Goal: Task Accomplishment & Management: Manage account settings

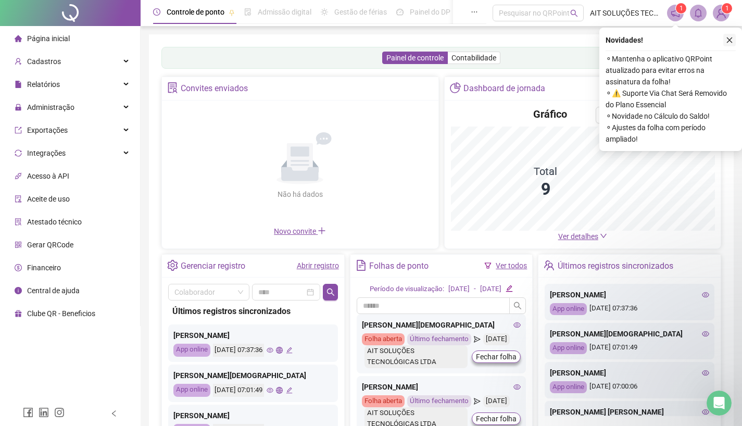
click at [733, 40] on icon "close" at bounding box center [729, 39] width 7 height 7
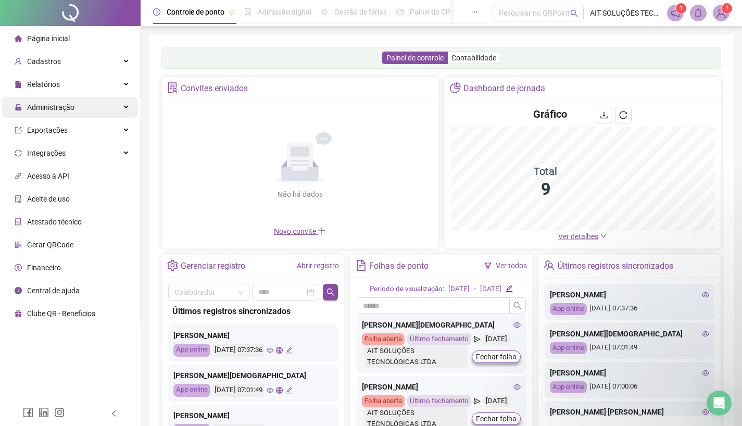
click at [52, 105] on span "Administração" at bounding box center [50, 107] width 47 height 8
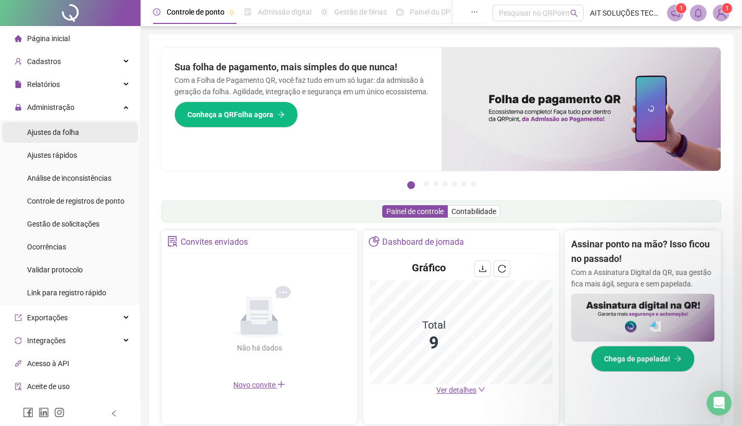
click at [41, 132] on span "Ajustes da folha" at bounding box center [53, 132] width 52 height 8
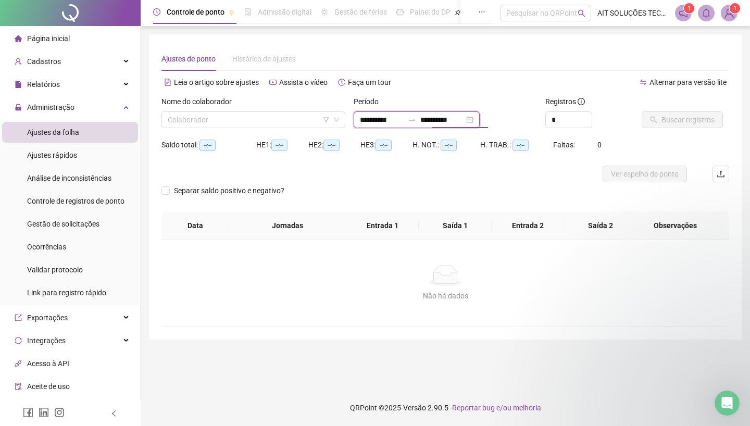
click at [440, 118] on input "**********" at bounding box center [442, 119] width 44 height 11
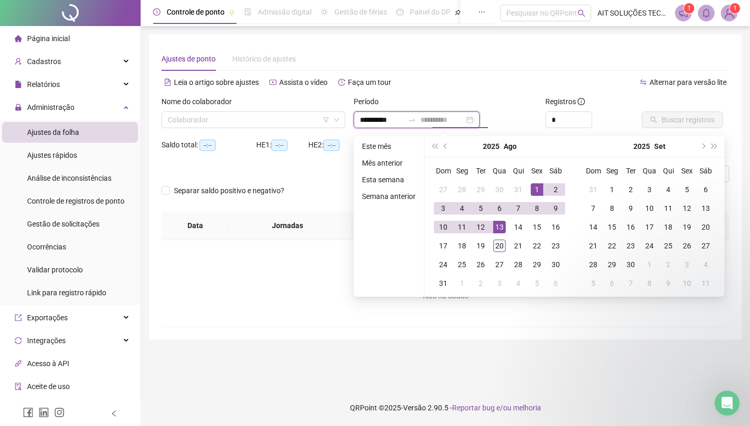
type input "**********"
click at [502, 243] on div "20" at bounding box center [499, 246] width 12 height 12
type input "**********"
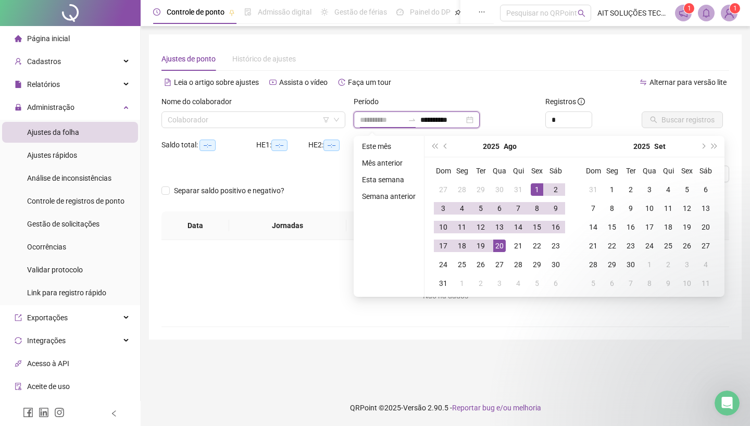
type input "**********"
click at [282, 122] on input "search" at bounding box center [249, 120] width 162 height 16
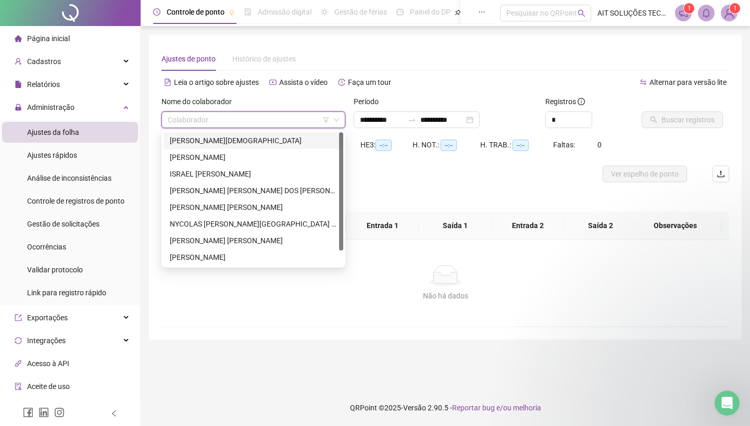
click at [236, 143] on div "[PERSON_NAME][DEMOGRAPHIC_DATA]" at bounding box center [253, 140] width 167 height 11
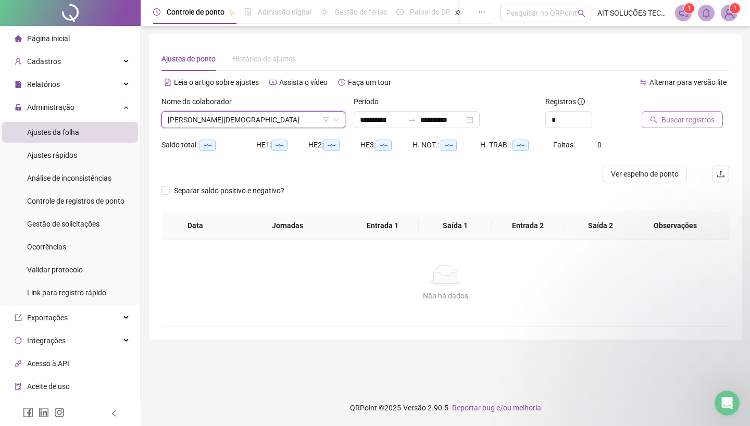
click at [684, 120] on span "Buscar registros" at bounding box center [687, 119] width 53 height 11
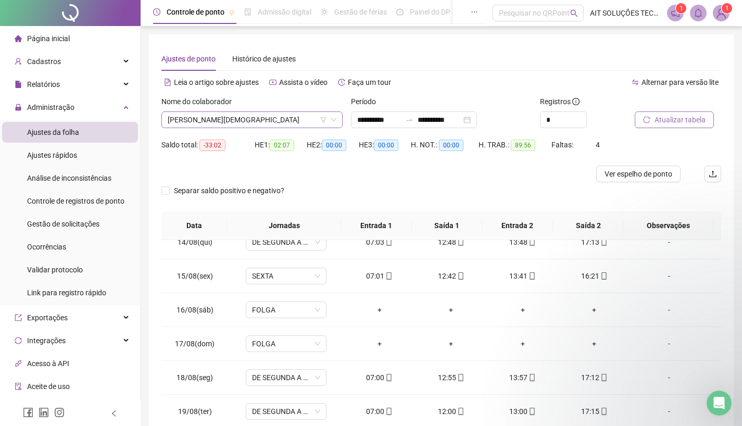
click at [279, 122] on span "[PERSON_NAME][DEMOGRAPHIC_DATA]" at bounding box center [252, 120] width 169 height 16
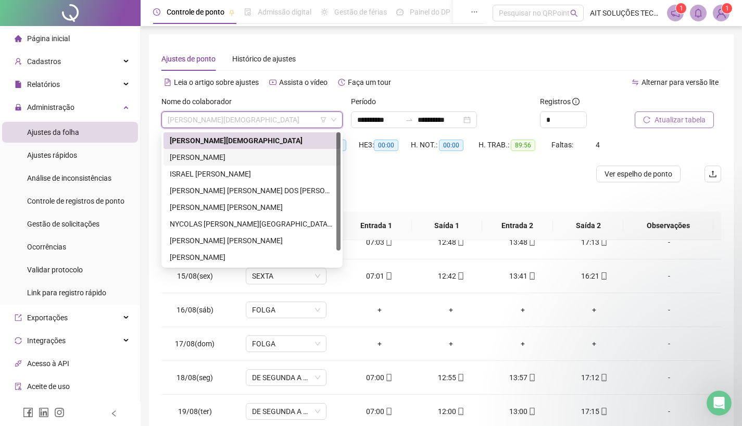
click at [219, 154] on div "[PERSON_NAME]" at bounding box center [252, 157] width 165 height 11
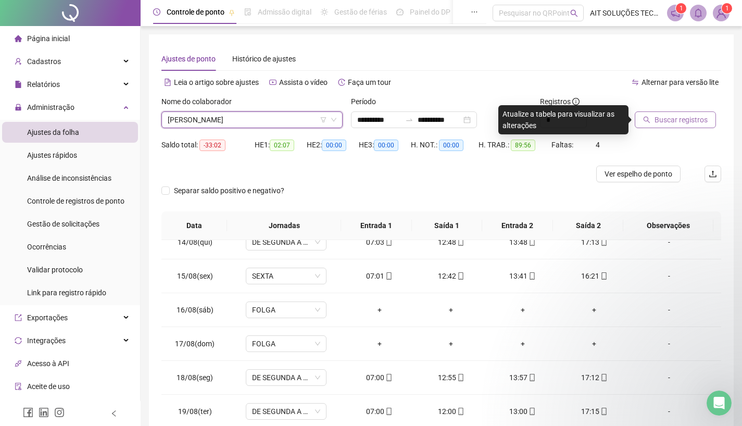
click at [684, 120] on span "Buscar registros" at bounding box center [681, 119] width 53 height 11
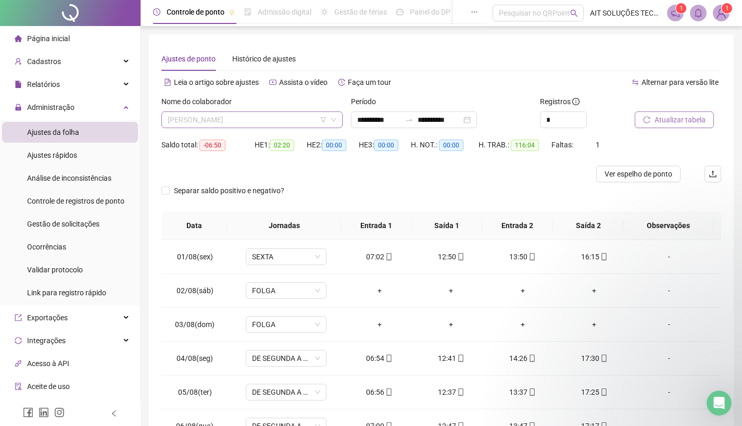
click at [263, 113] on span "[PERSON_NAME]" at bounding box center [252, 120] width 169 height 16
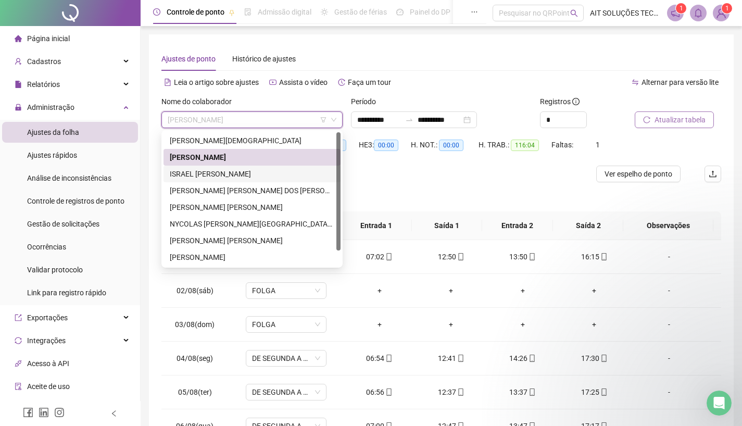
click at [218, 173] on div "ISRAEL [PERSON_NAME]" at bounding box center [252, 173] width 165 height 11
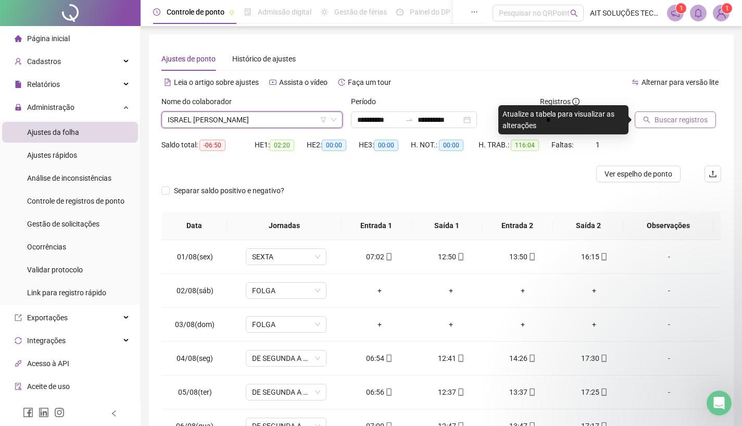
click at [682, 121] on span "Buscar registros" at bounding box center [681, 119] width 53 height 11
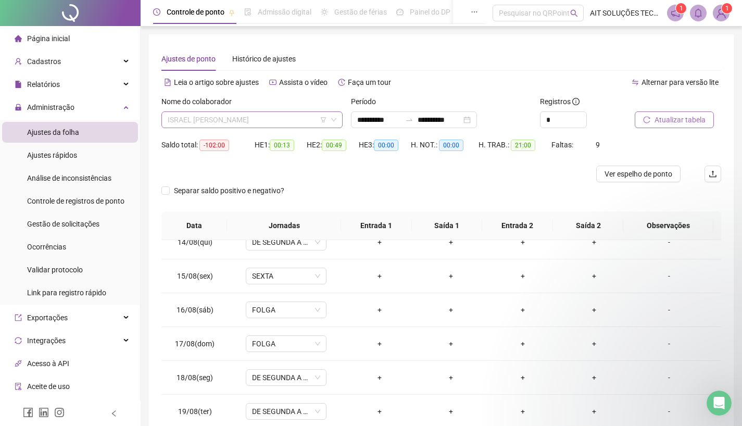
click at [294, 121] on span "ISRAEL [PERSON_NAME]" at bounding box center [252, 120] width 169 height 16
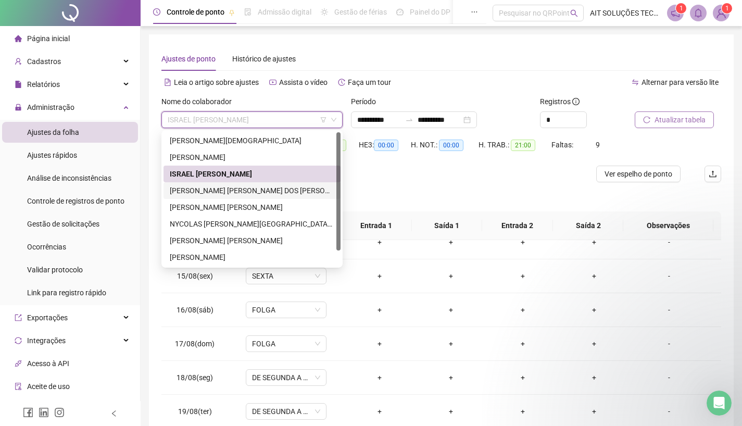
click at [251, 188] on div "[PERSON_NAME] [PERSON_NAME] DOS [PERSON_NAME]" at bounding box center [252, 190] width 165 height 11
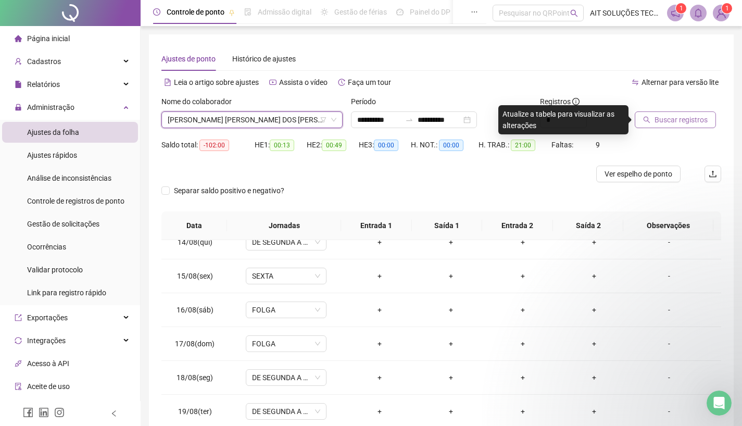
click at [673, 117] on span "Buscar registros" at bounding box center [681, 119] width 53 height 11
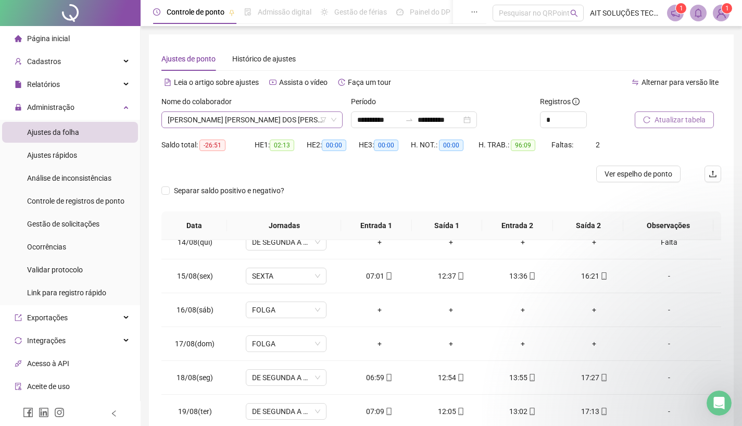
click at [285, 117] on span "[PERSON_NAME] [PERSON_NAME] DOS [PERSON_NAME]" at bounding box center [252, 120] width 169 height 16
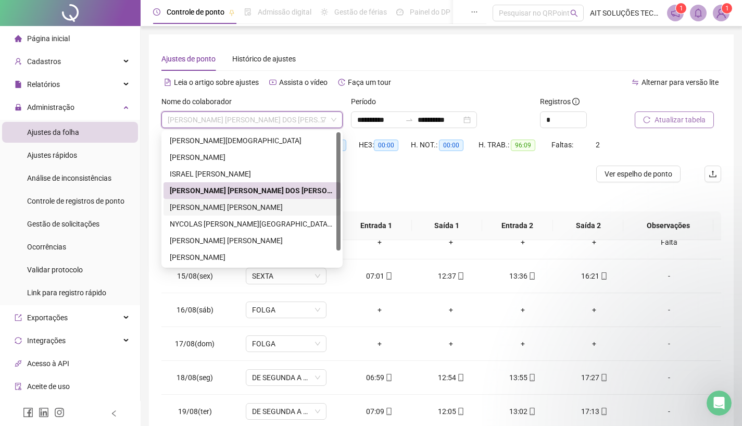
click at [243, 205] on div "[PERSON_NAME] [PERSON_NAME]" at bounding box center [252, 207] width 165 height 11
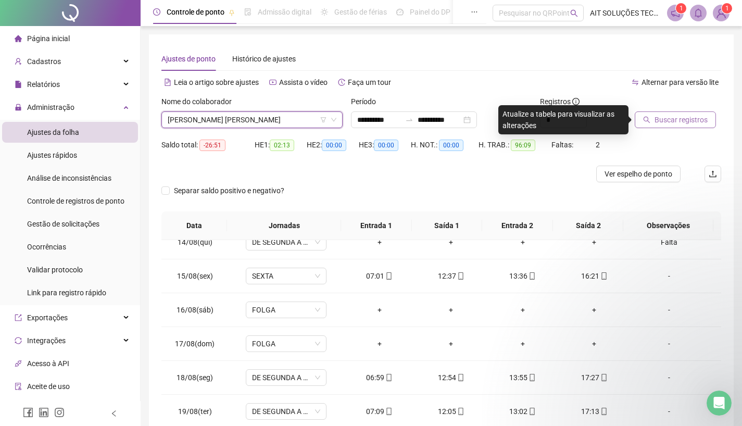
click at [664, 122] on span "Buscar registros" at bounding box center [681, 119] width 53 height 11
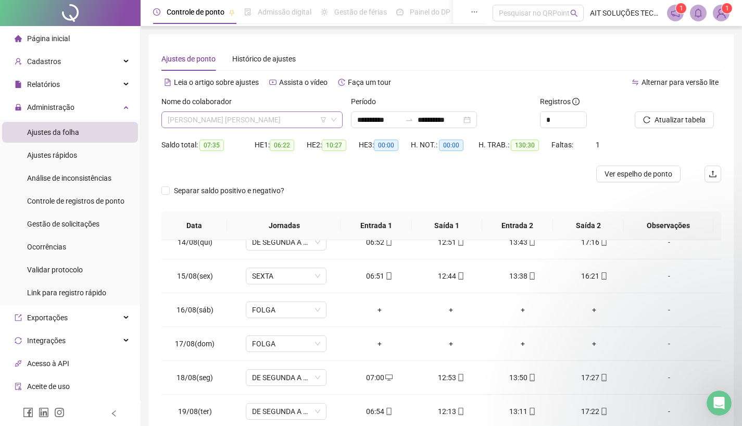
click at [255, 119] on span "[PERSON_NAME] [PERSON_NAME]" at bounding box center [252, 120] width 169 height 16
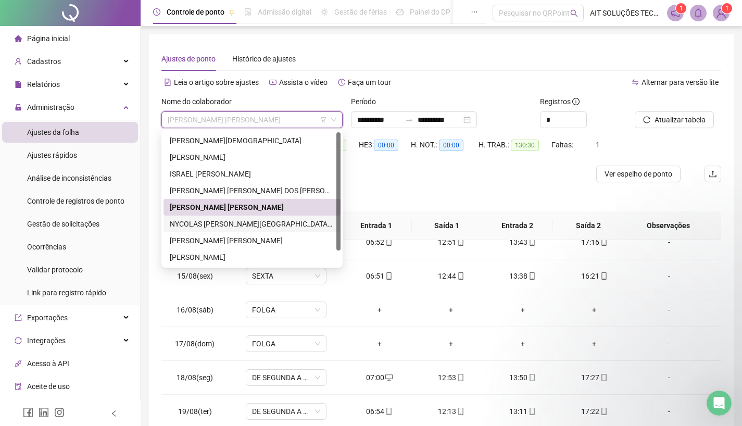
click at [224, 224] on div "NYCOLAS [PERSON_NAME][GEOGRAPHIC_DATA] [PERSON_NAME]" at bounding box center [252, 223] width 165 height 11
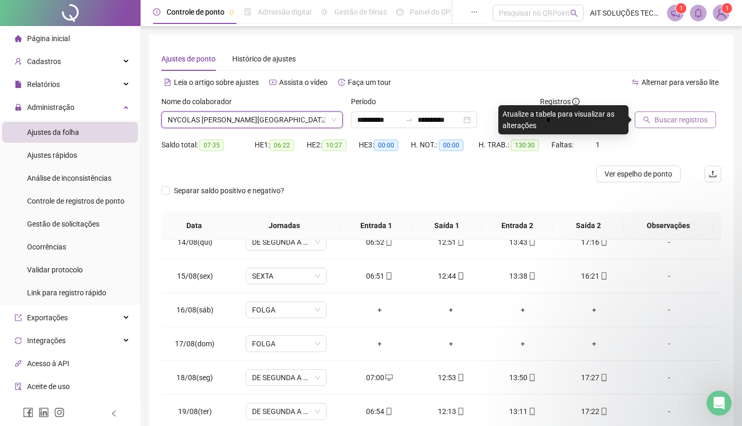
click at [679, 118] on span "Buscar registros" at bounding box center [681, 119] width 53 height 11
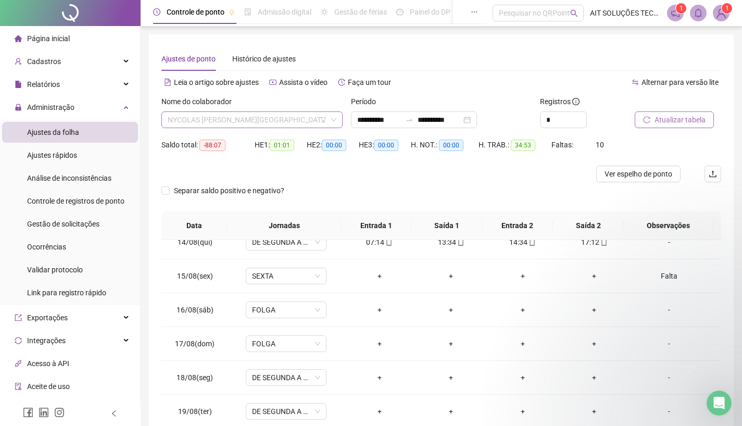
click at [280, 114] on span "NYCOLAS [PERSON_NAME][GEOGRAPHIC_DATA] [PERSON_NAME]" at bounding box center [252, 120] width 169 height 16
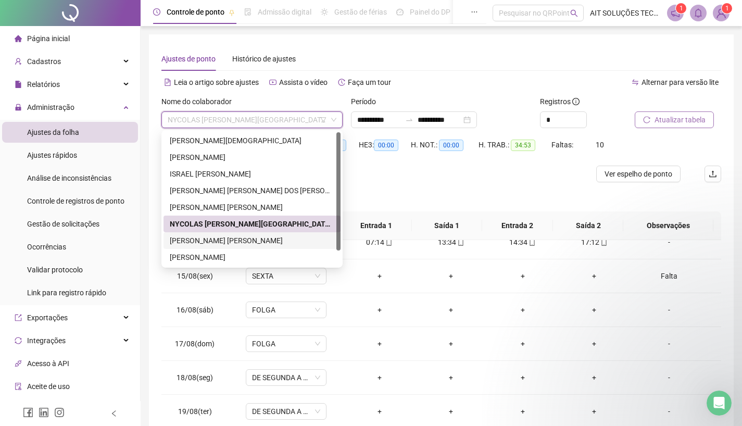
click at [222, 243] on div "[PERSON_NAME] [PERSON_NAME]" at bounding box center [252, 240] width 165 height 11
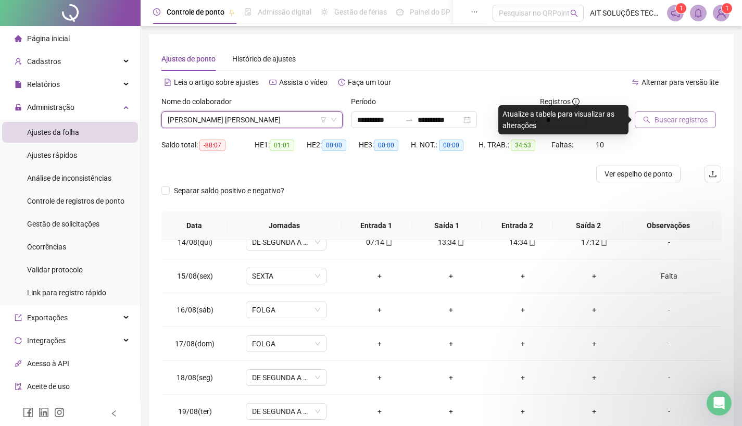
click at [677, 116] on span "Buscar registros" at bounding box center [681, 119] width 53 height 11
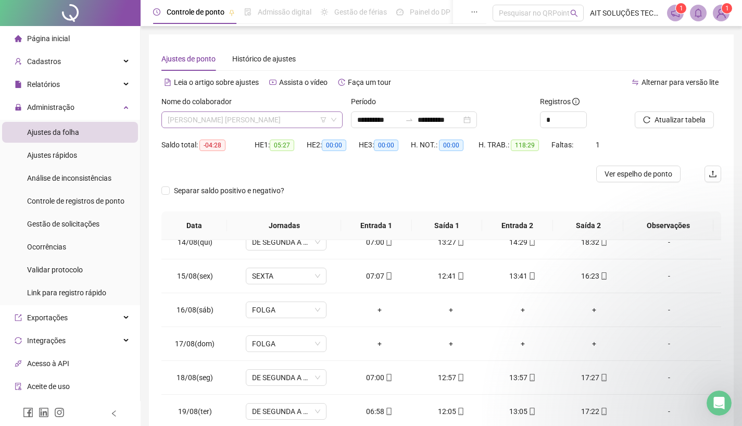
click at [270, 117] on span "[PERSON_NAME] [PERSON_NAME]" at bounding box center [252, 120] width 169 height 16
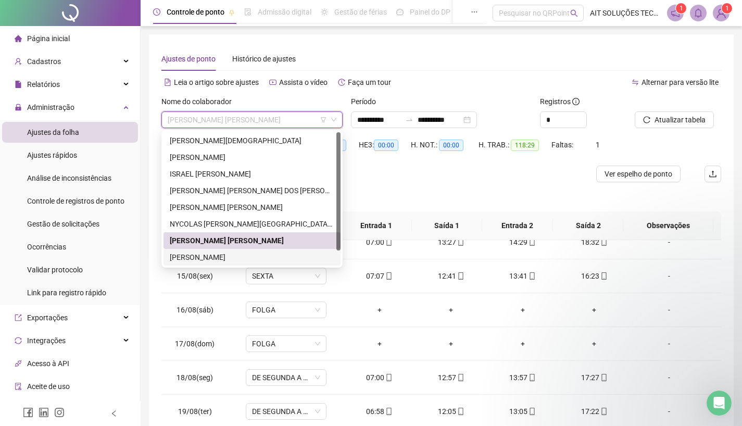
click at [241, 259] on div "[PERSON_NAME]" at bounding box center [252, 257] width 165 height 11
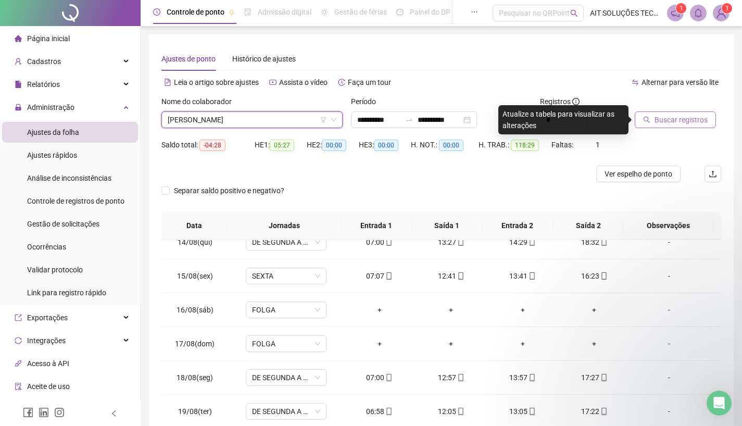
click at [690, 116] on span "Buscar registros" at bounding box center [681, 119] width 53 height 11
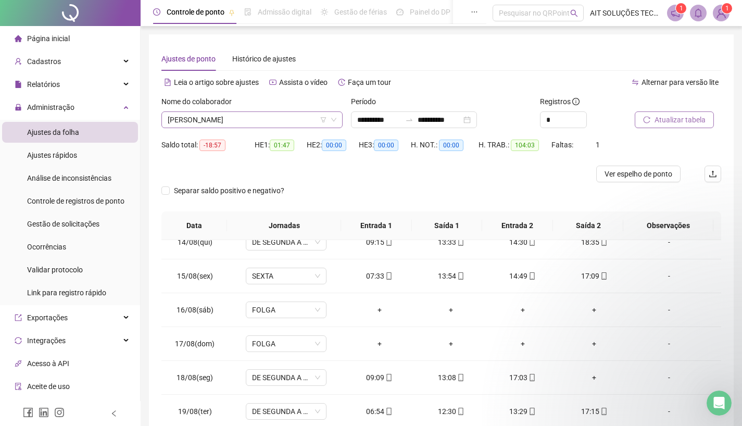
click at [286, 127] on span "[PERSON_NAME]" at bounding box center [252, 120] width 169 height 16
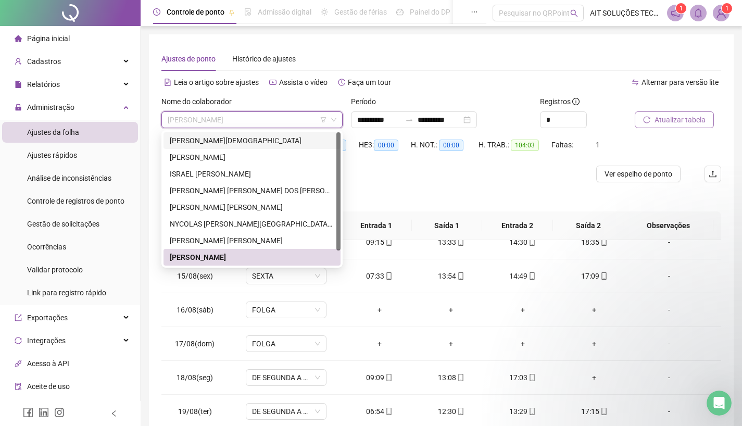
scroll to position [17, 0]
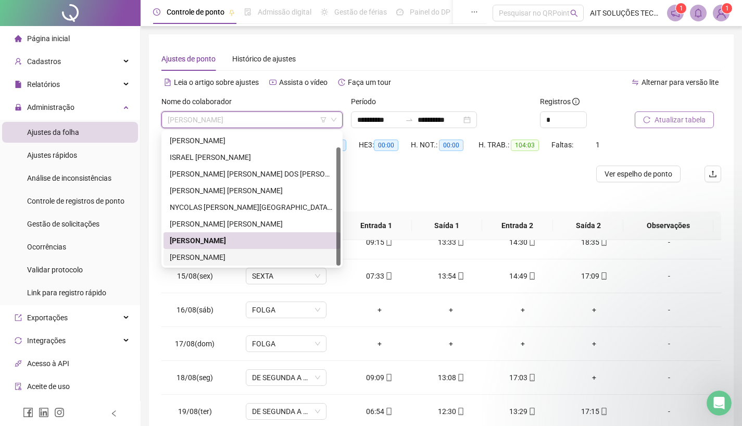
click at [221, 256] on div "[PERSON_NAME]" at bounding box center [252, 257] width 165 height 11
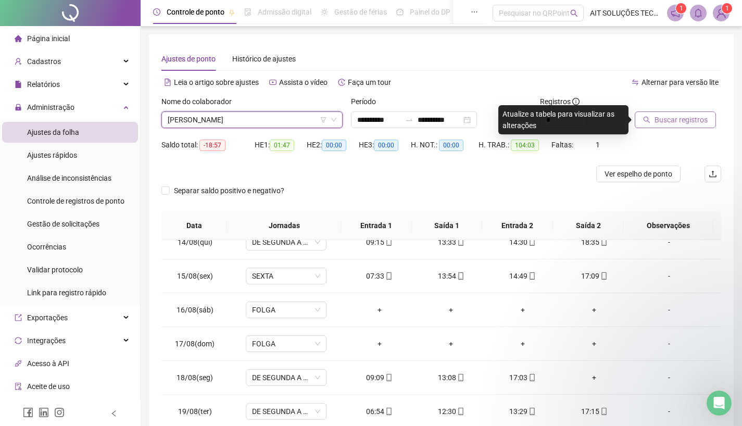
click at [681, 123] on span "Buscar registros" at bounding box center [681, 119] width 53 height 11
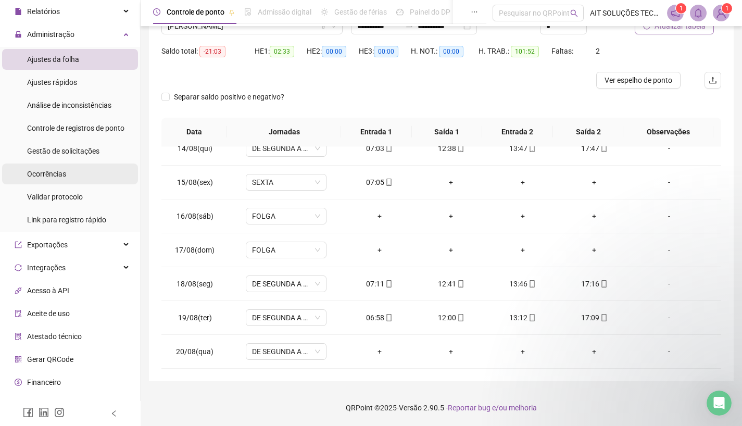
scroll to position [87, 0]
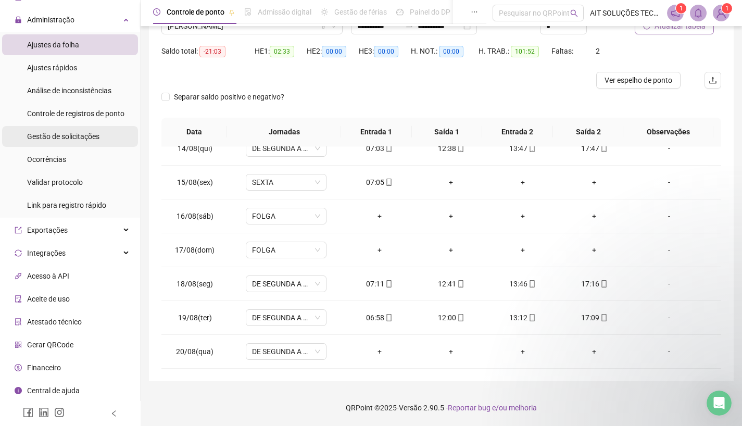
click at [79, 136] on span "Gestão de solicitações" at bounding box center [63, 136] width 72 height 8
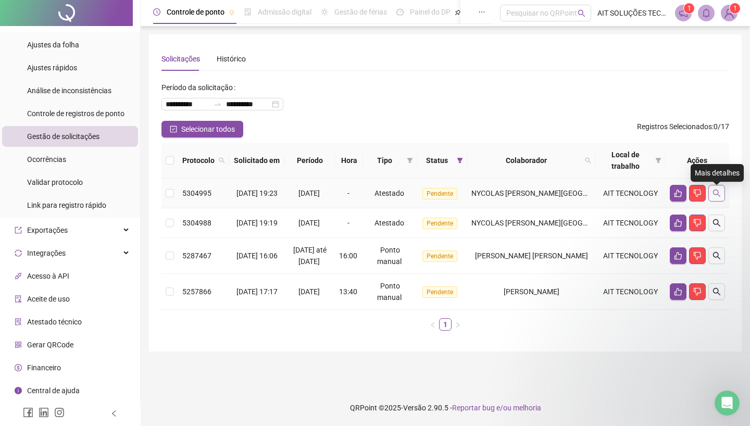
click at [717, 195] on icon "search" at bounding box center [716, 193] width 8 height 8
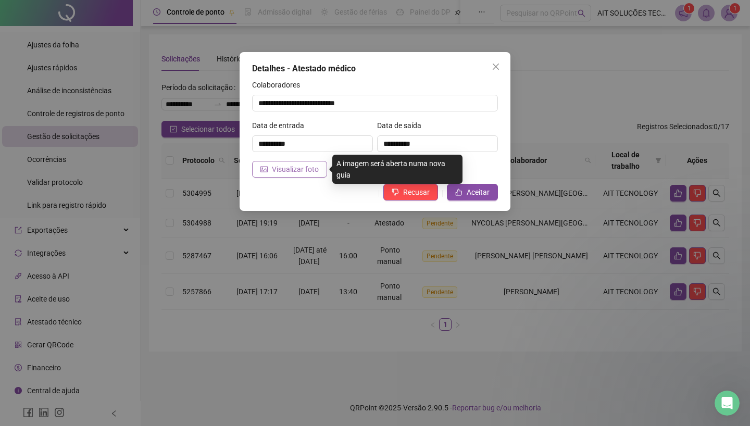
click at [296, 171] on span "Visualizar foto" at bounding box center [295, 169] width 47 height 11
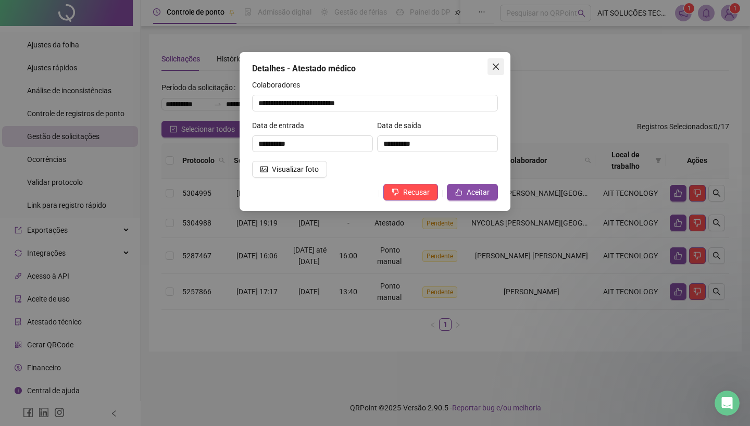
click at [496, 65] on icon "close" at bounding box center [496, 66] width 8 height 8
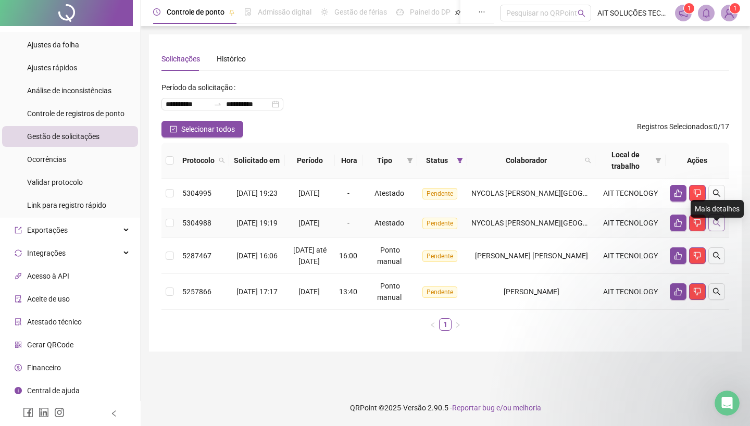
click at [718, 227] on icon "search" at bounding box center [716, 223] width 8 height 8
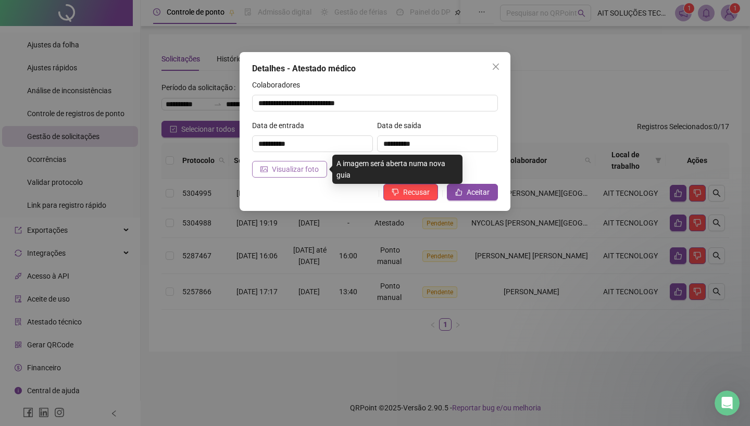
click at [303, 172] on span "Visualizar foto" at bounding box center [295, 169] width 47 height 11
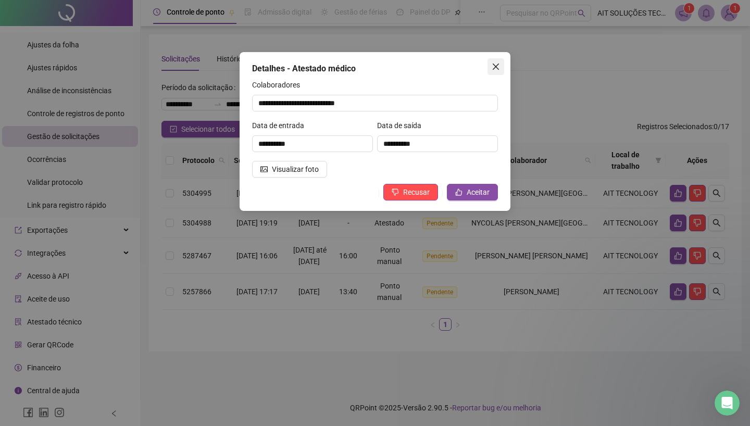
click at [503, 65] on span "Close" at bounding box center [495, 66] width 17 height 8
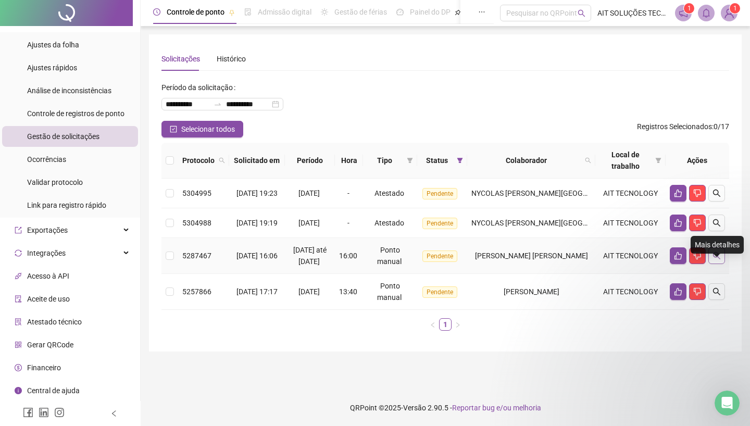
click at [716, 262] on button "button" at bounding box center [716, 255] width 17 height 17
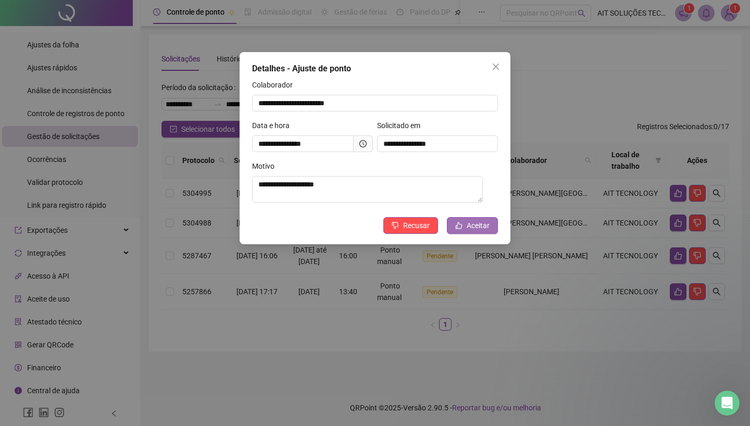
click at [478, 226] on span "Aceitar" at bounding box center [478, 225] width 23 height 11
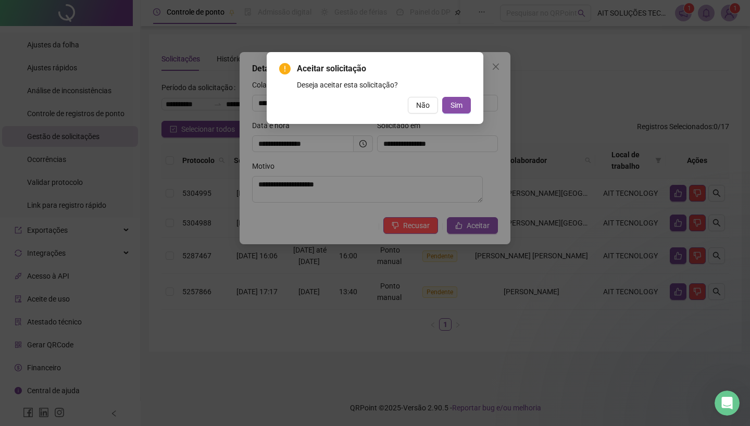
click at [451, 92] on div "Aceitar solicitação Deseja aceitar esta solicitação? Não Sim" at bounding box center [375, 87] width 192 height 51
click at [459, 102] on span "Sim" at bounding box center [456, 104] width 12 height 11
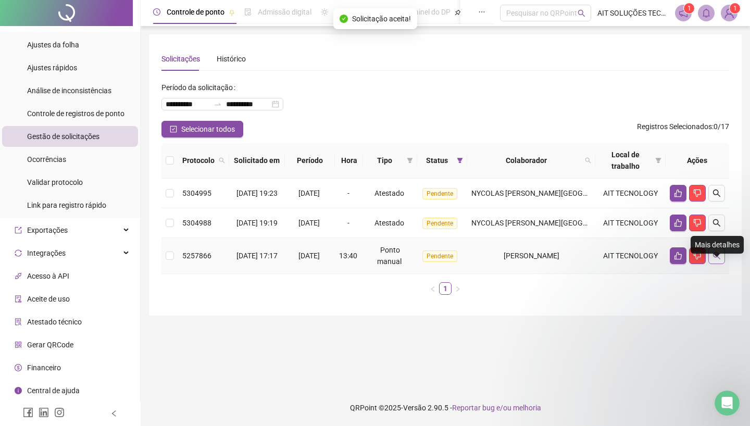
click at [715, 260] on icon "search" at bounding box center [716, 256] width 8 height 8
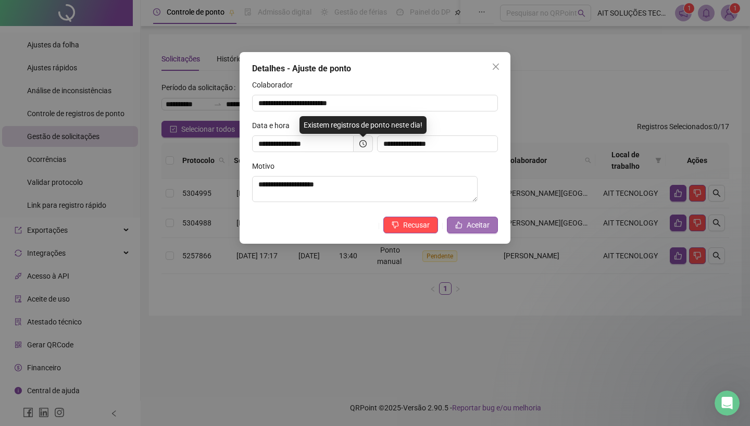
click at [471, 227] on span "Aceitar" at bounding box center [478, 224] width 23 height 11
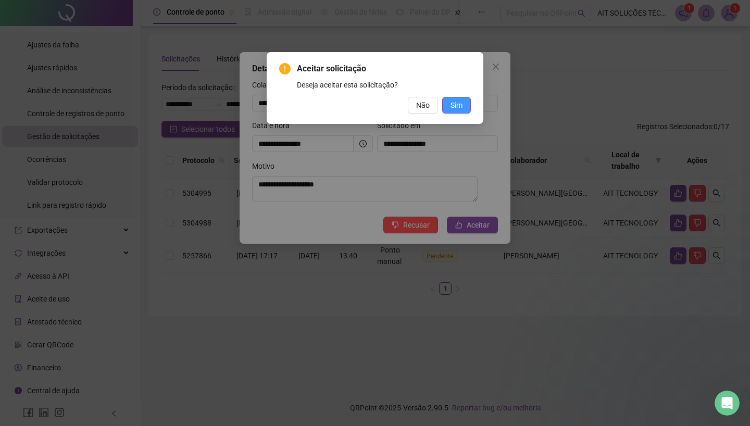
click at [459, 106] on span "Sim" at bounding box center [456, 104] width 12 height 11
